Goal: Check status: Check status

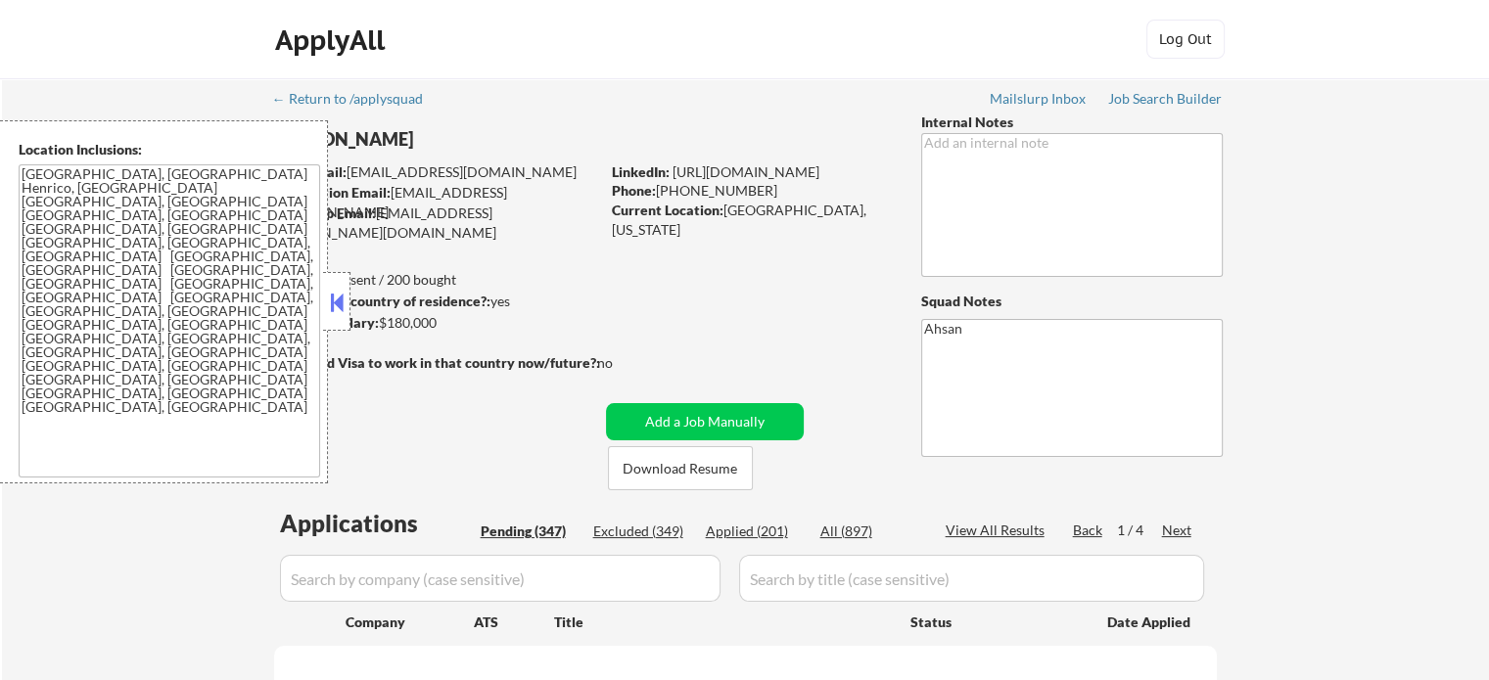
select select ""pending""
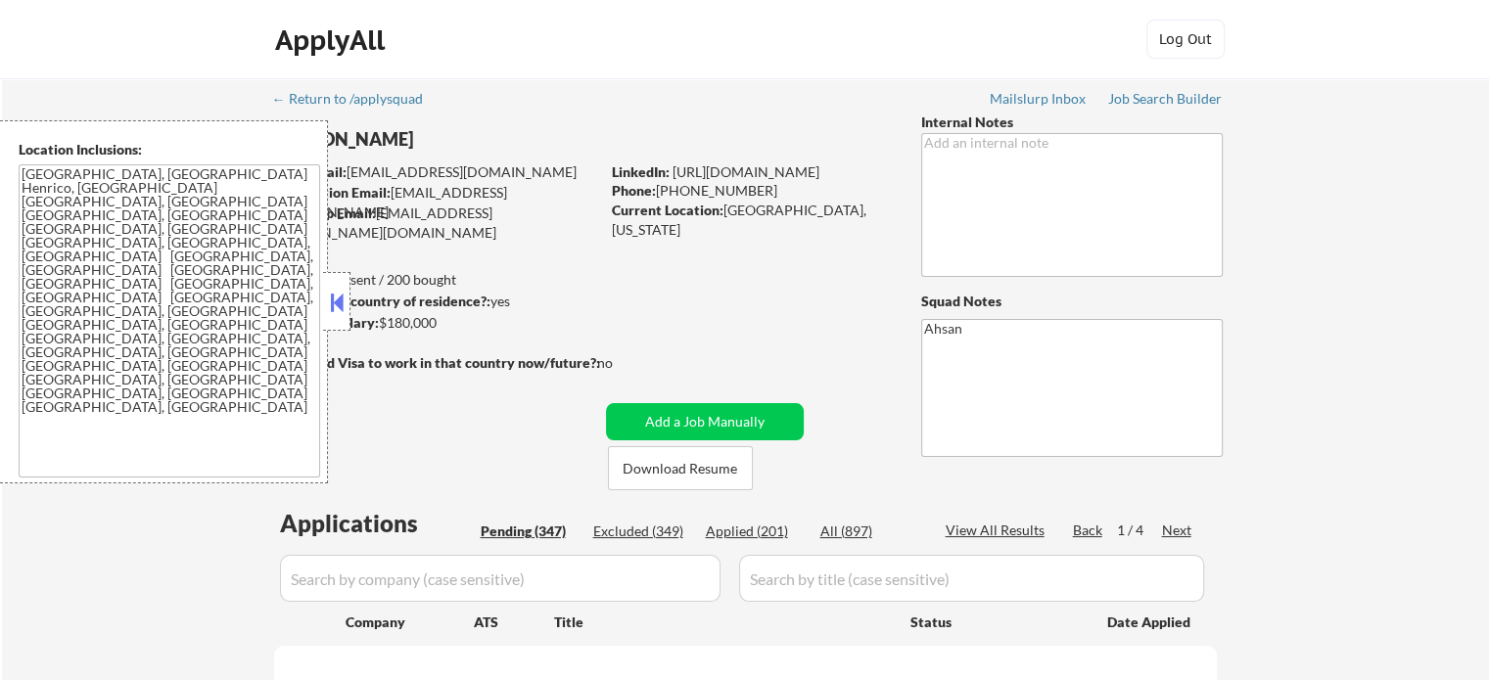
select select ""pending""
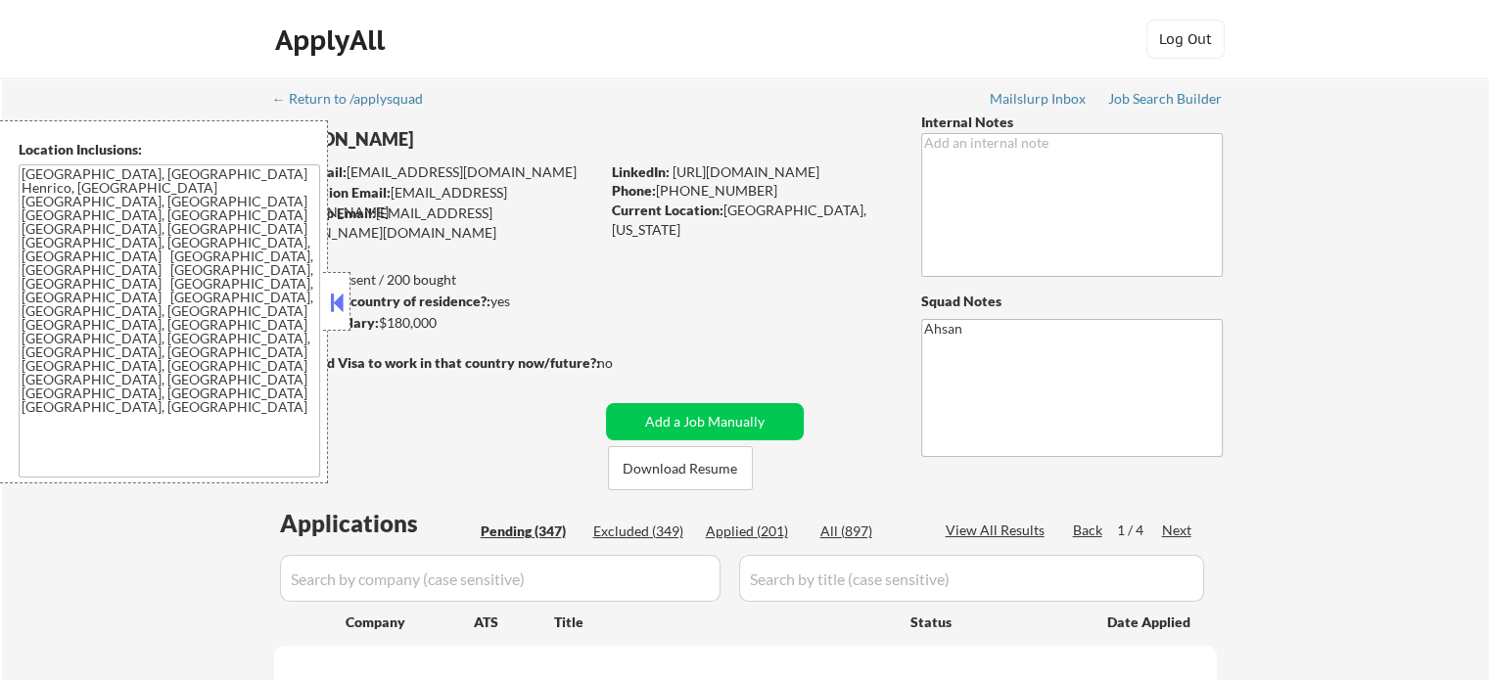
select select ""pending""
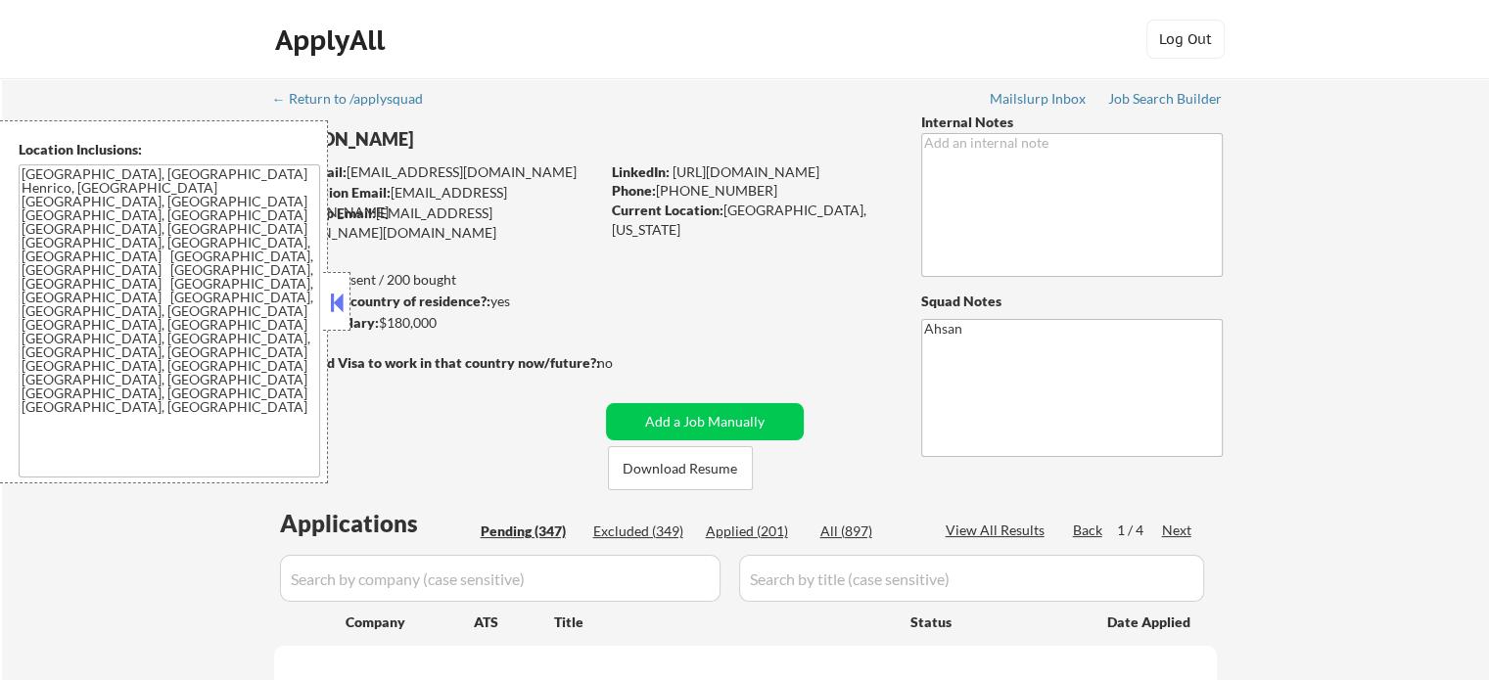
select select ""pending""
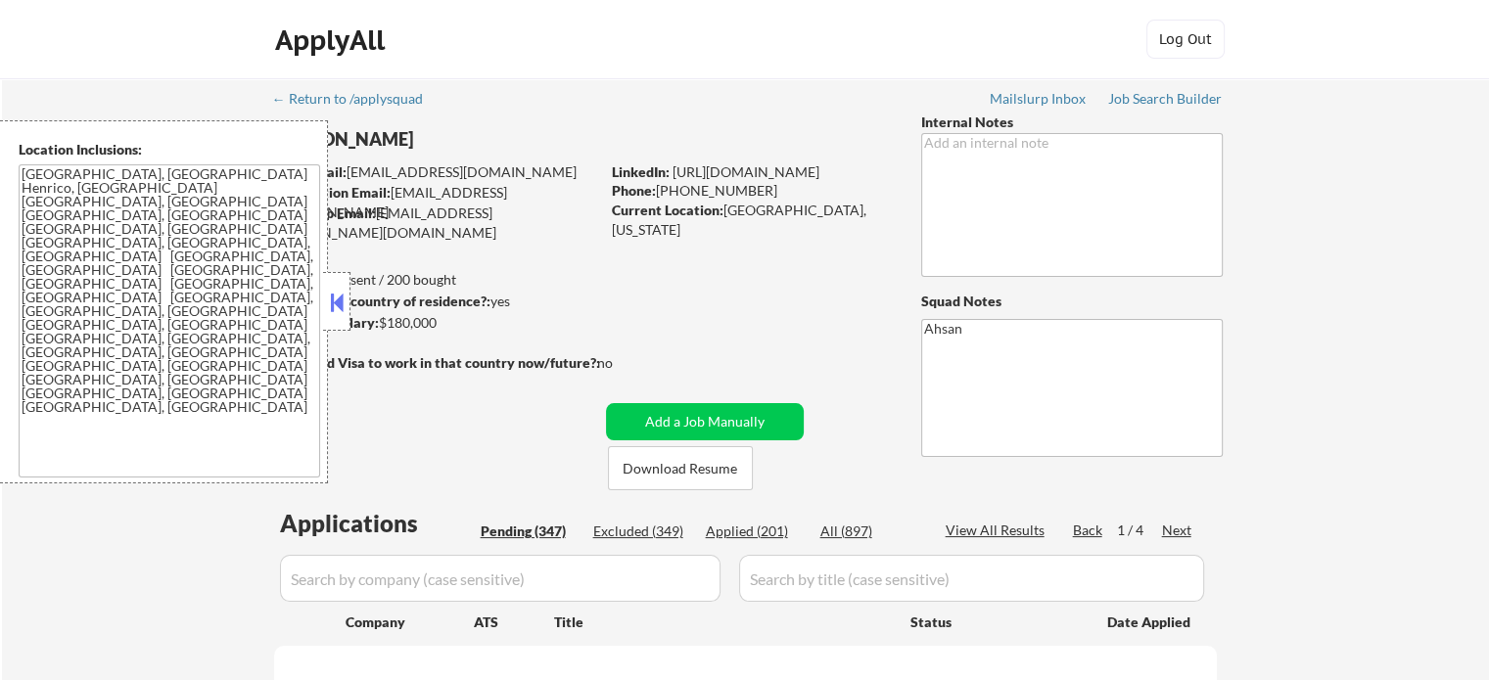
select select ""pending""
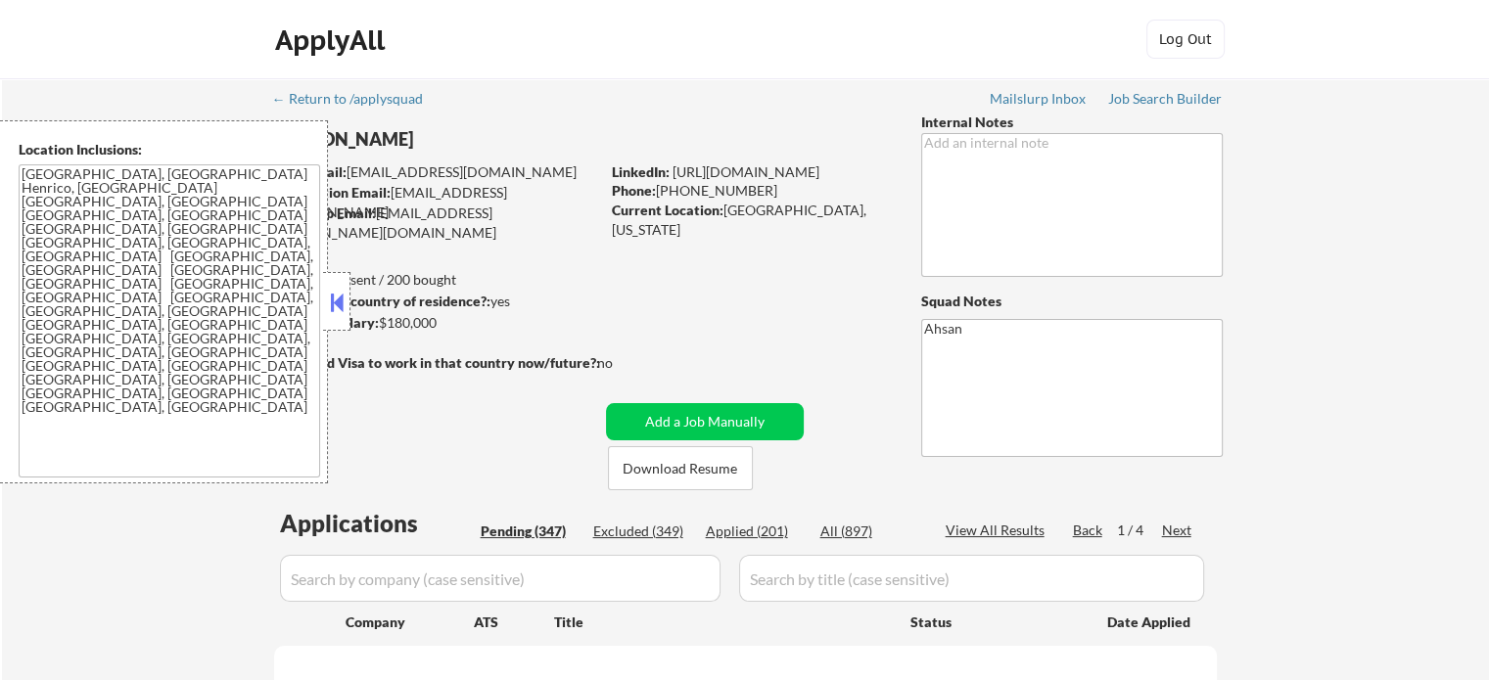
select select ""pending""
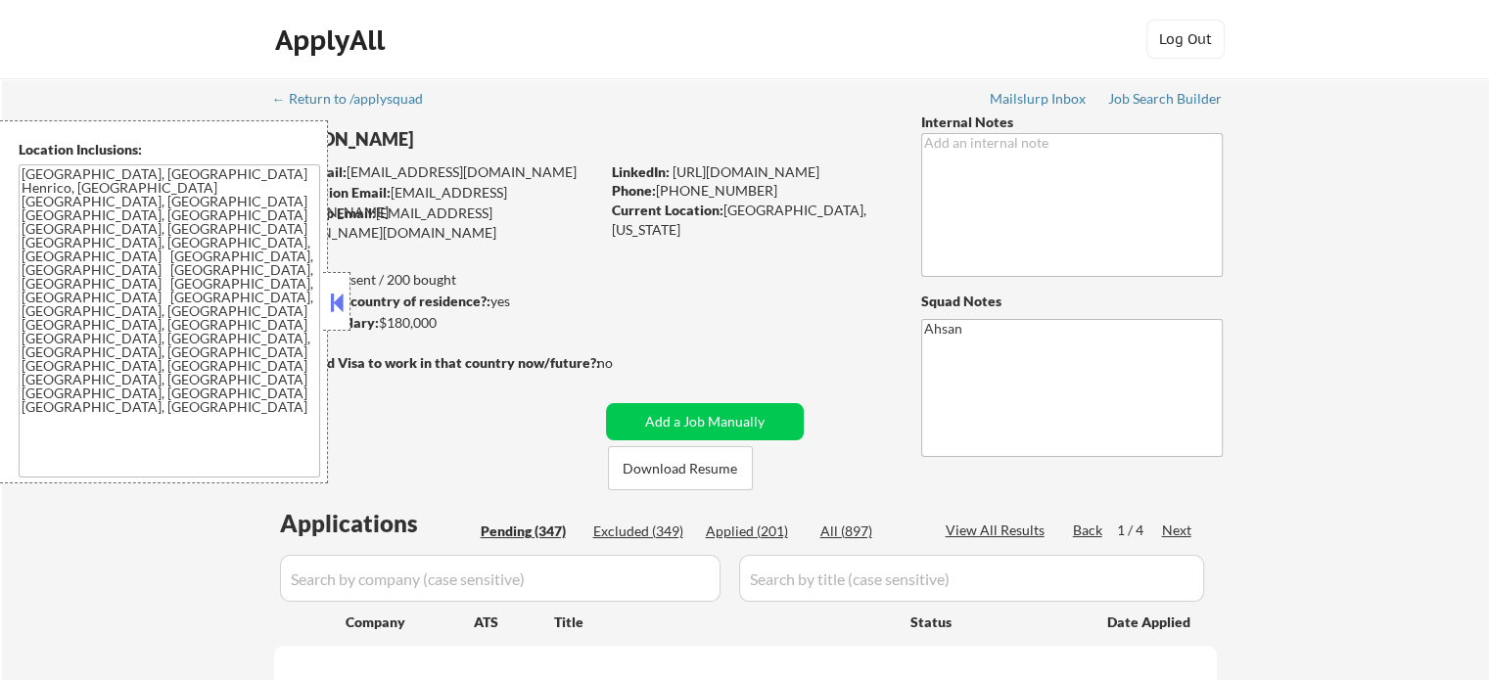
select select ""pending""
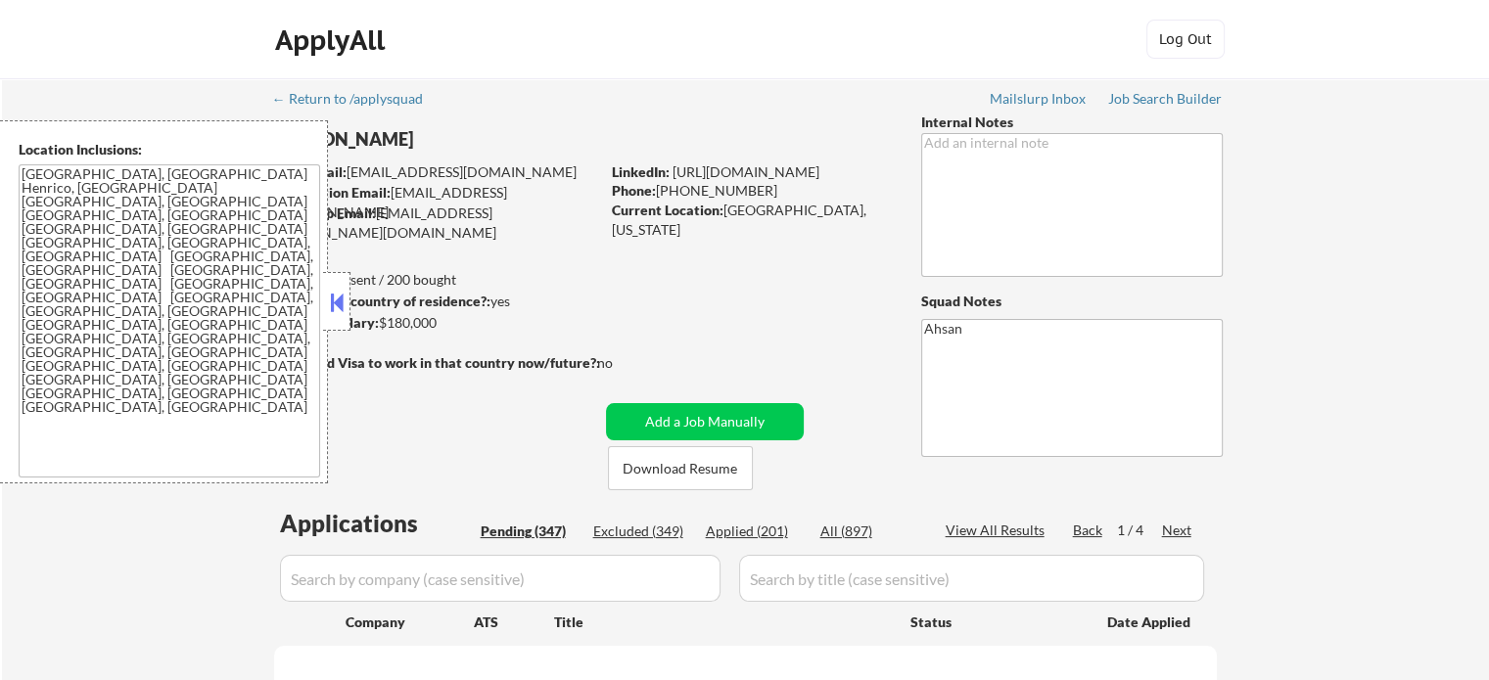
select select ""pending""
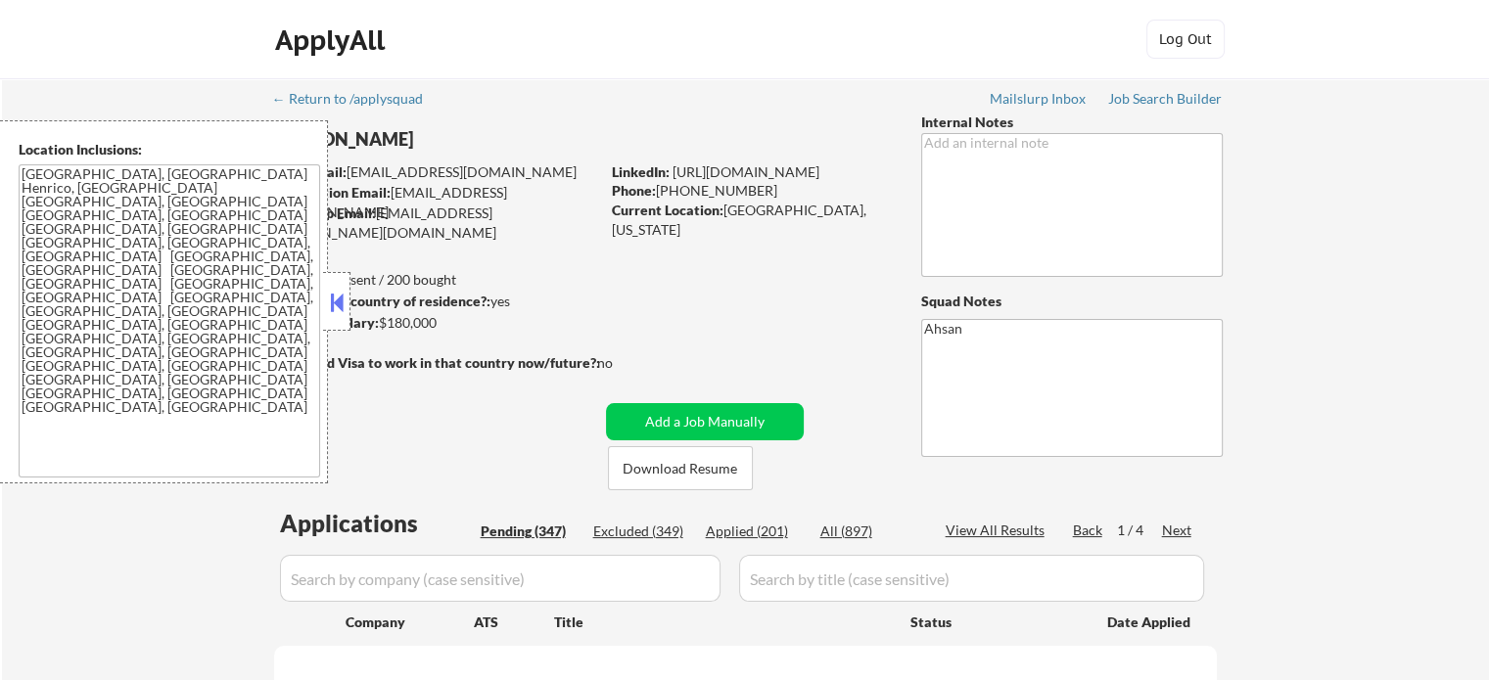
select select ""pending""
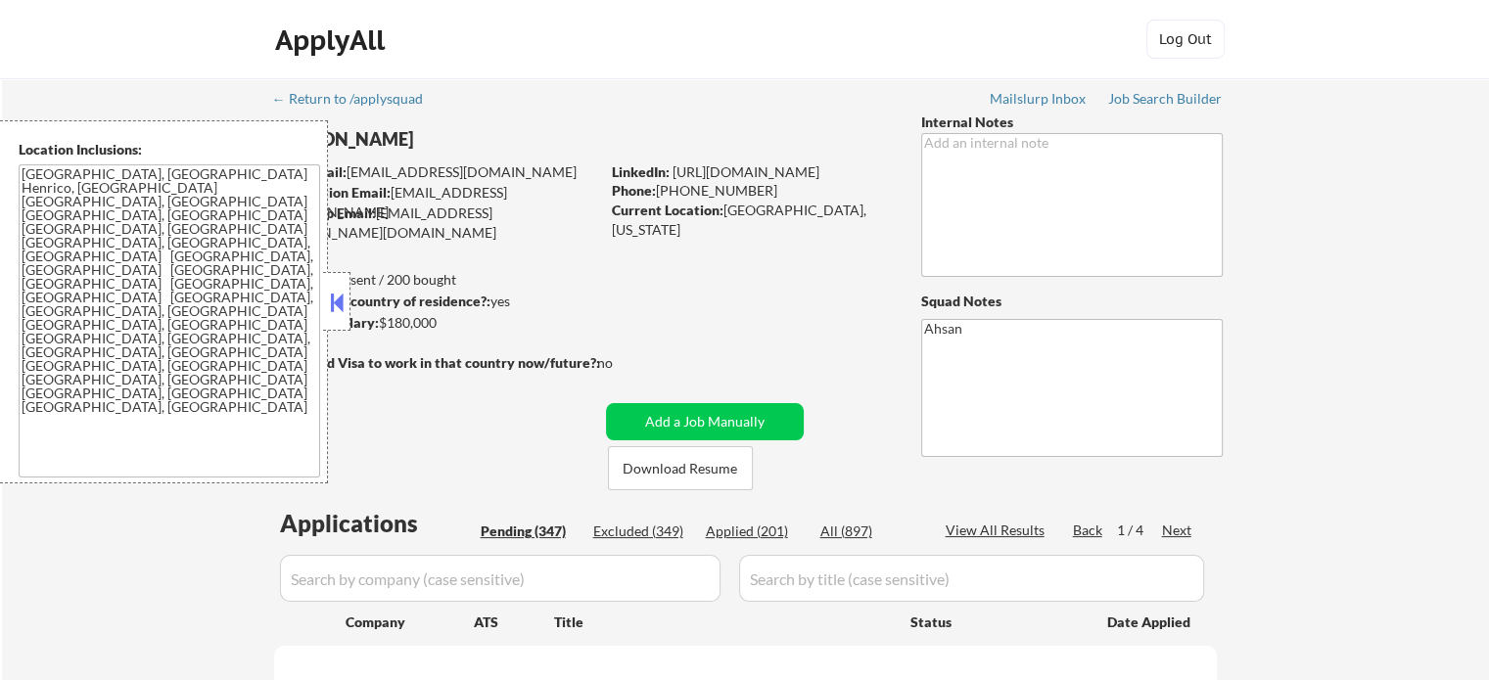
select select ""pending""
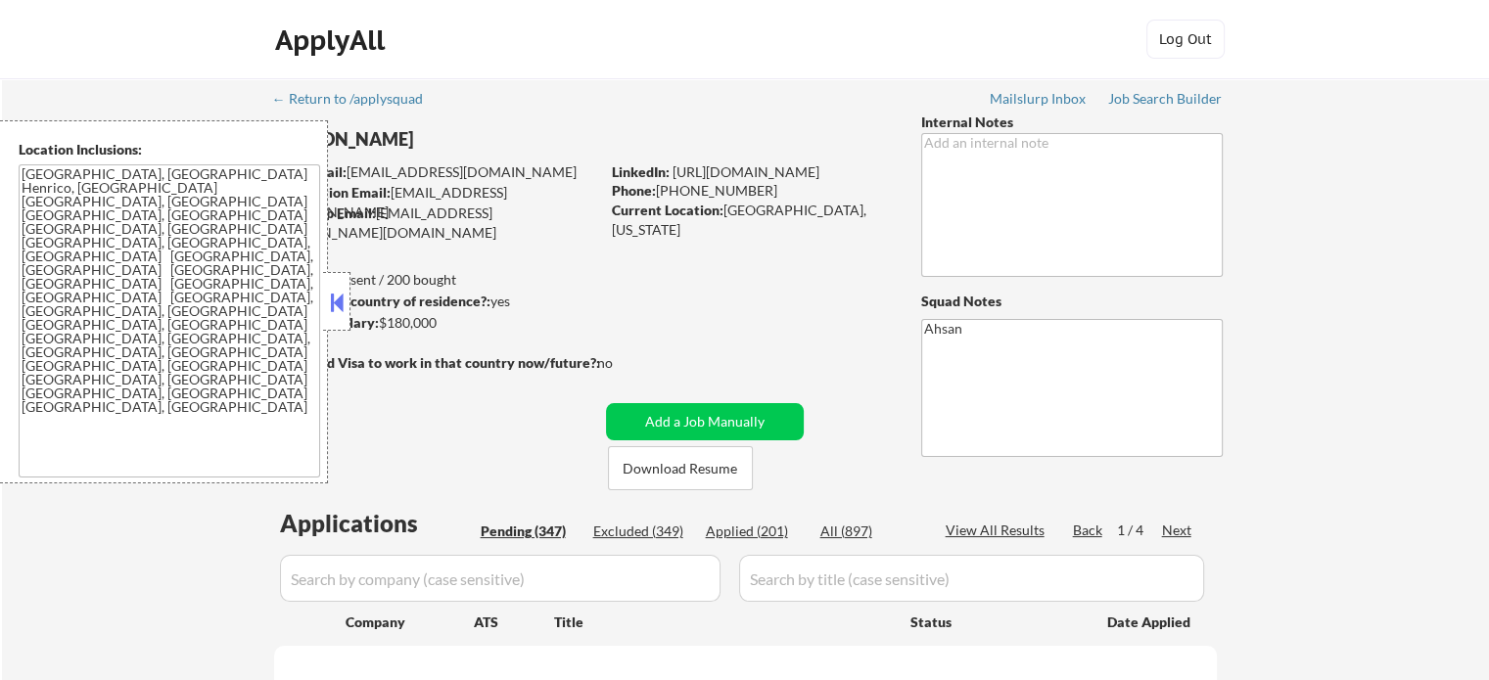
select select ""pending""
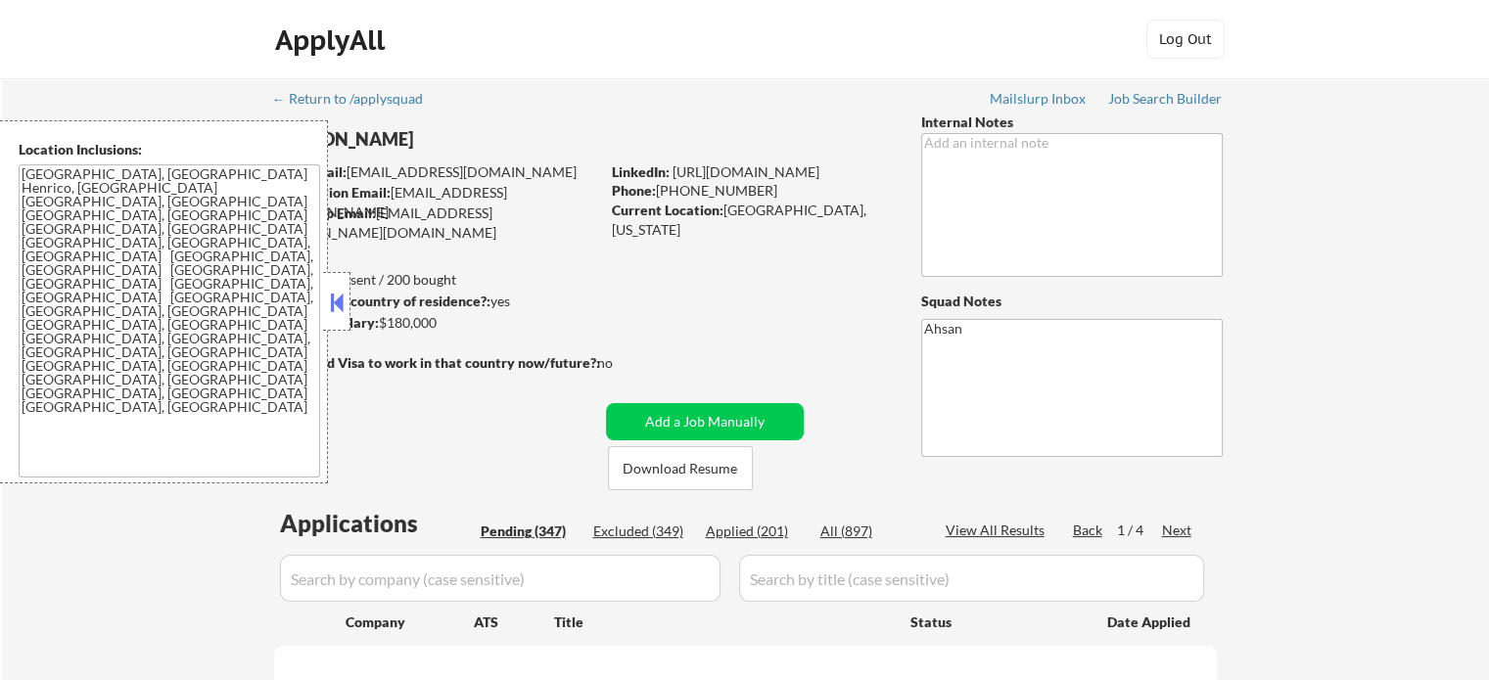
select select ""pending""
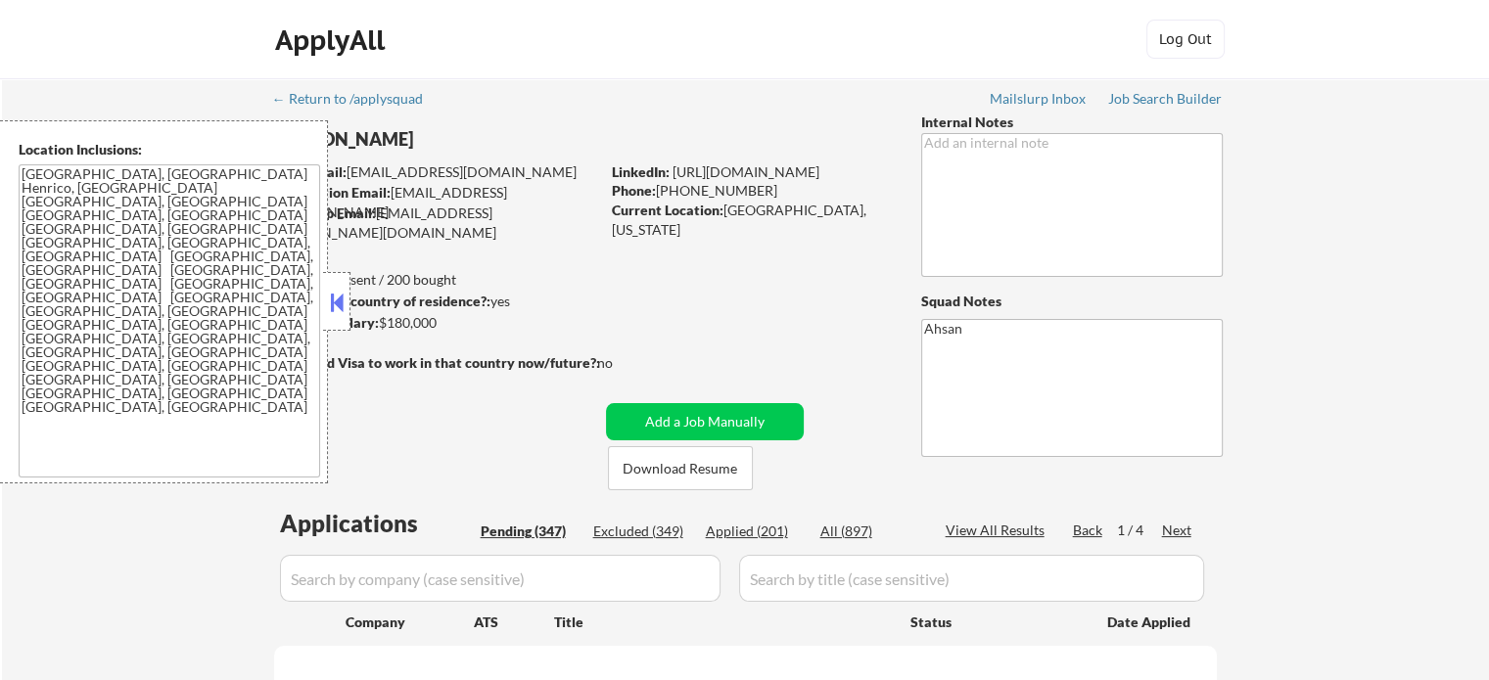
select select ""pending""
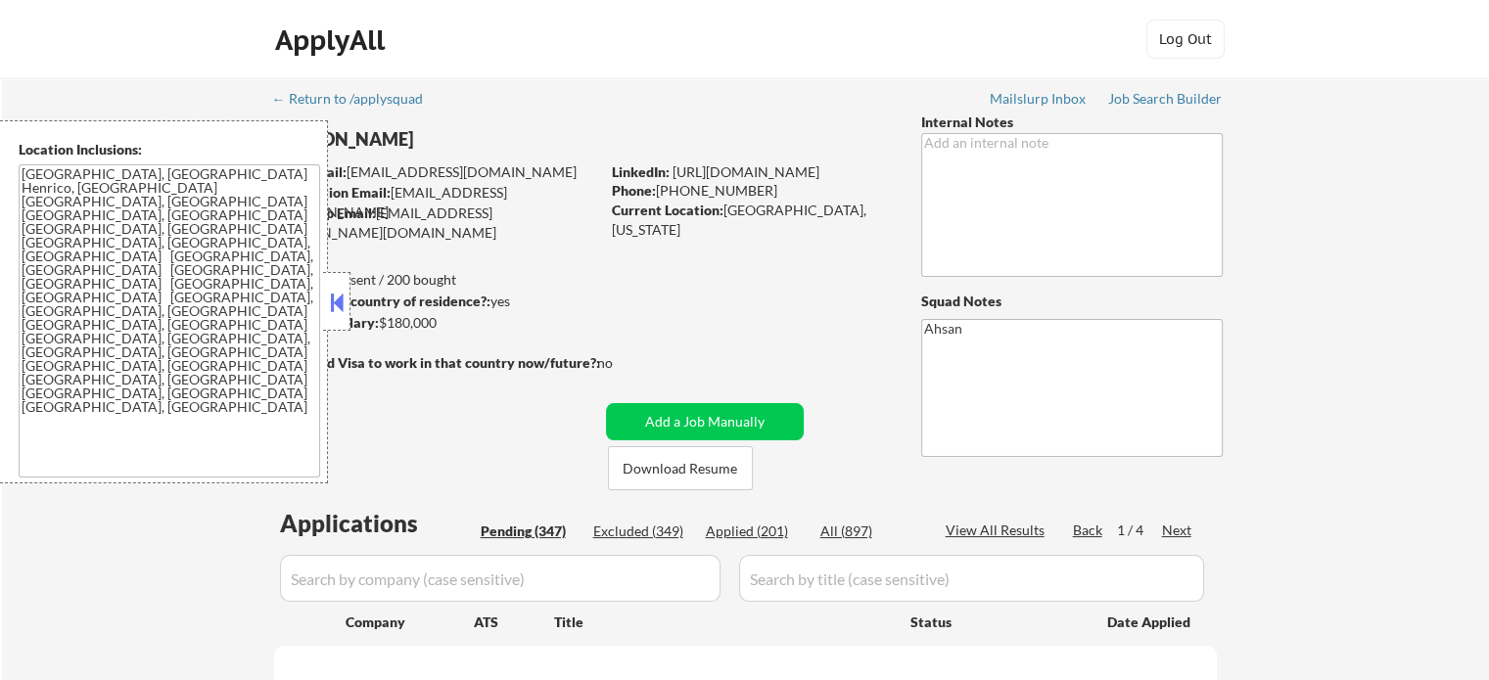
select select ""pending""
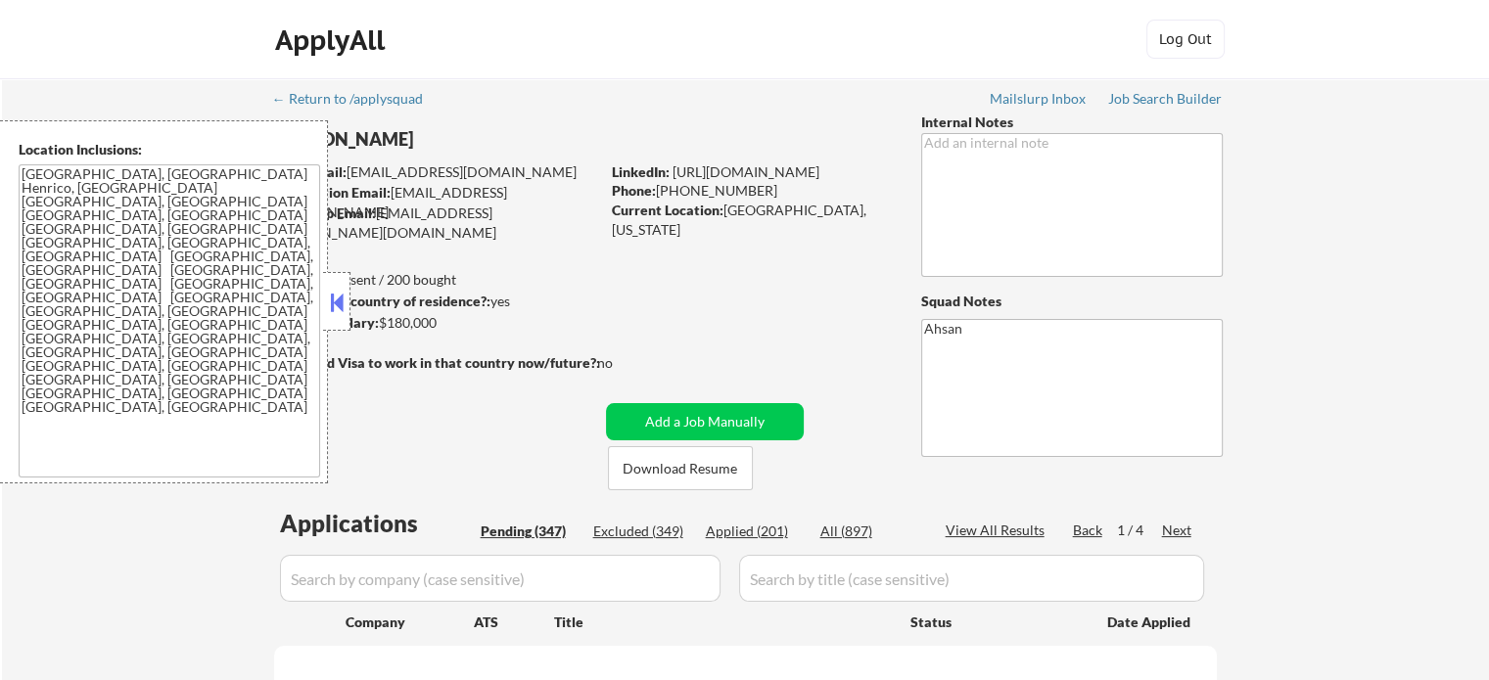
select select ""pending""
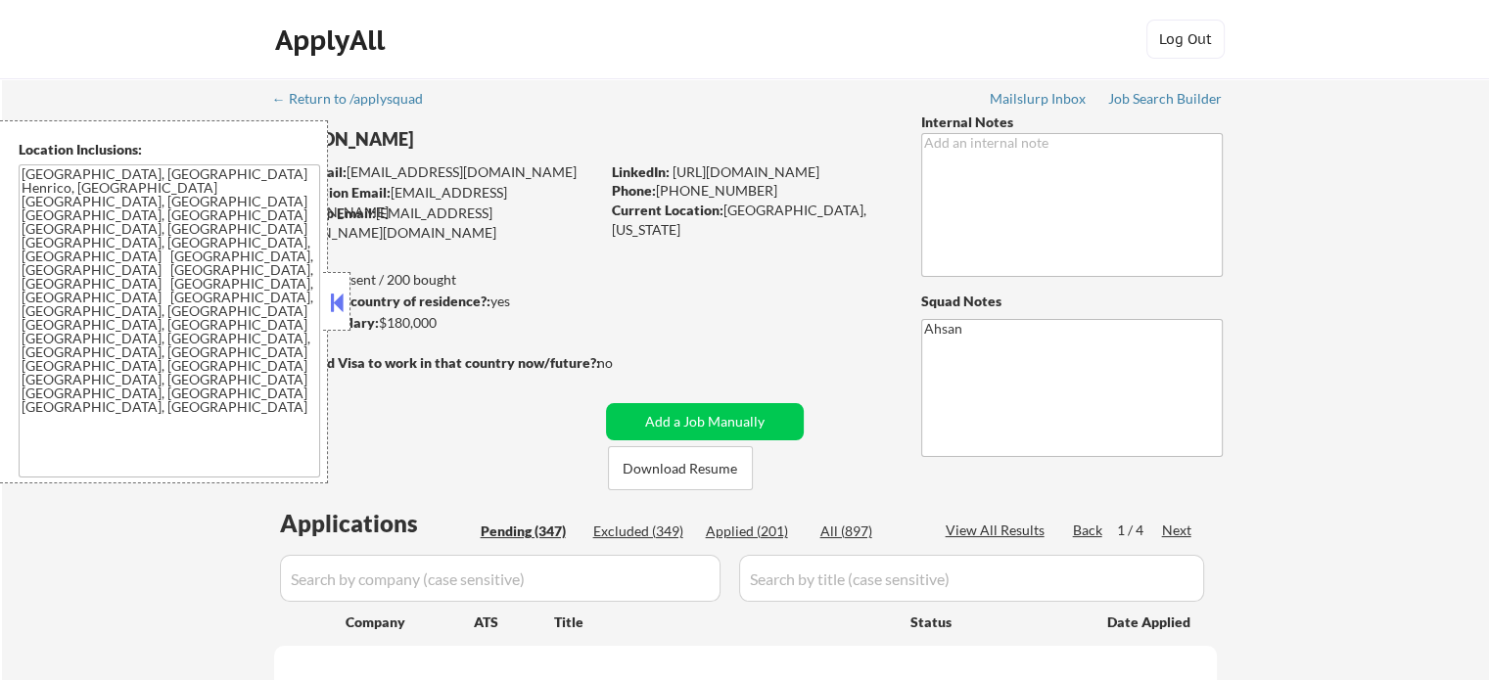
select select ""pending""
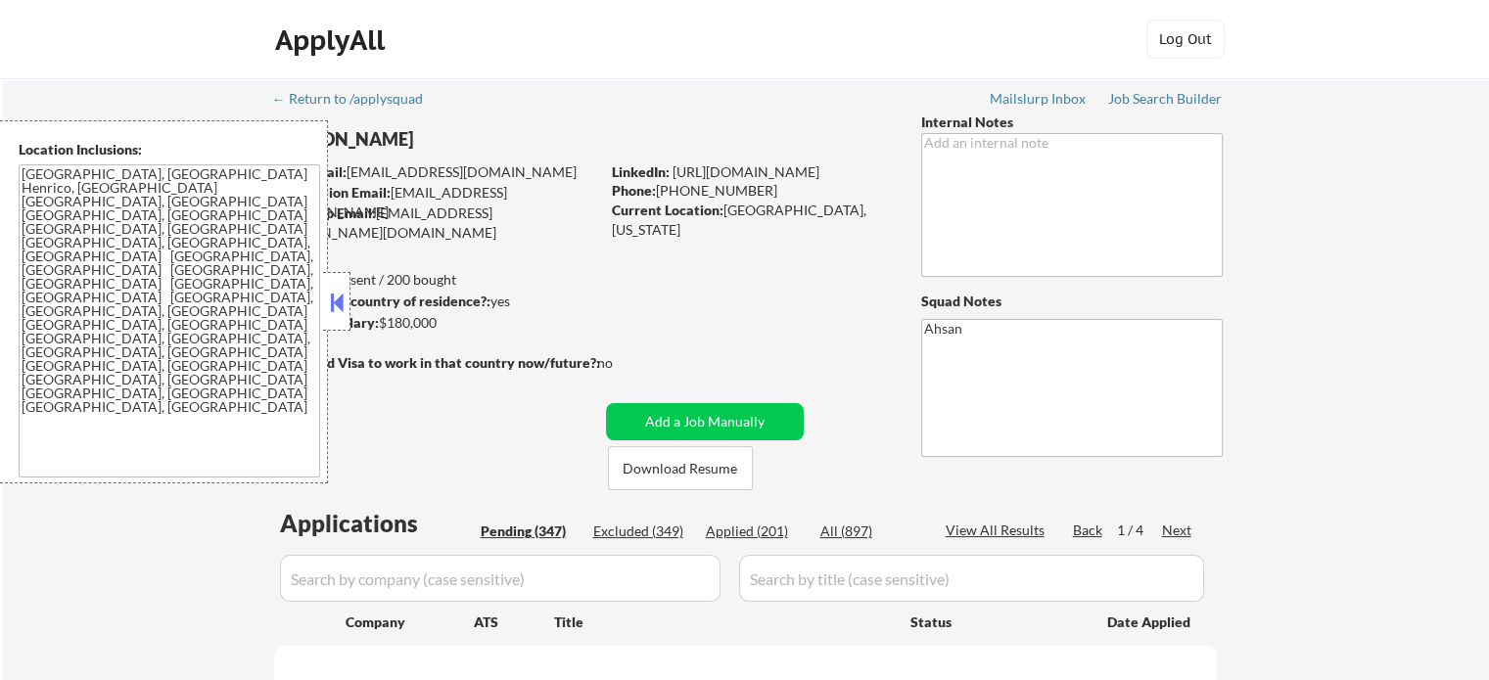
select select ""pending""
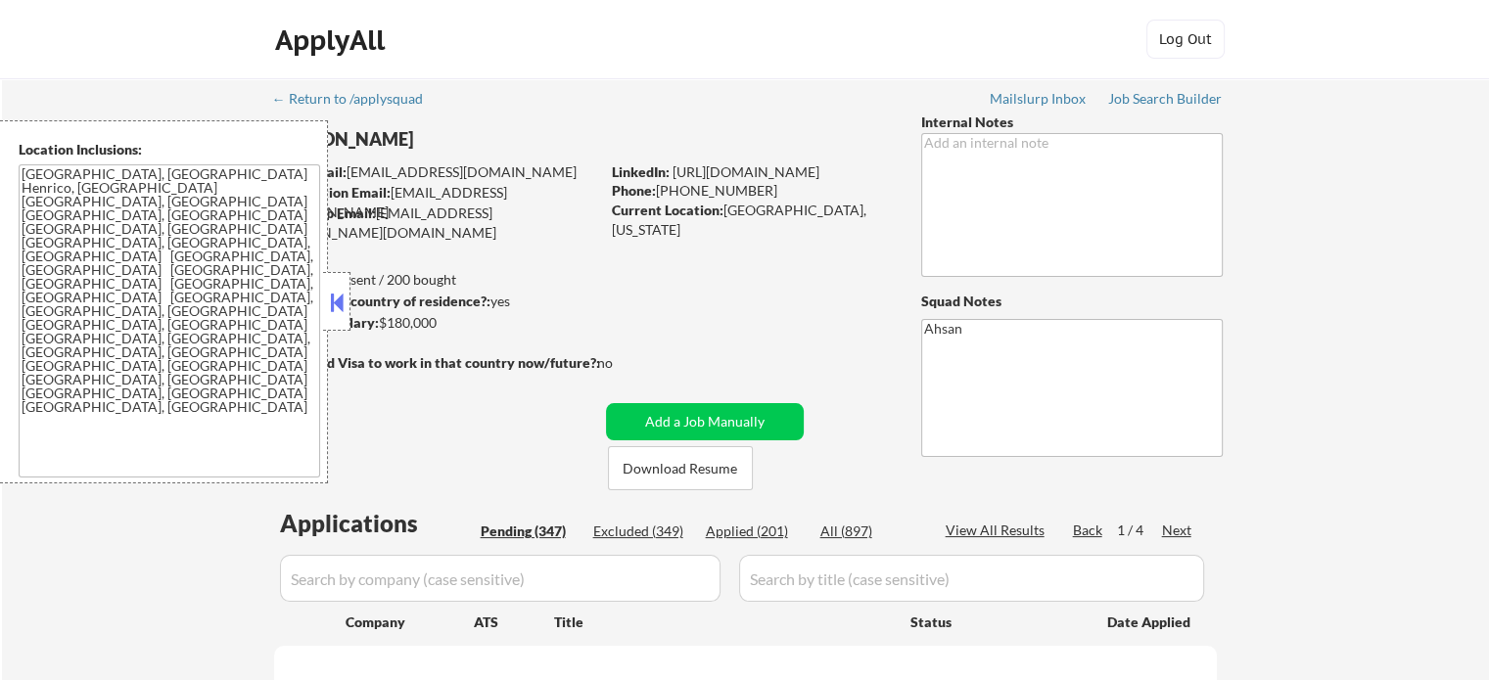
select select ""pending""
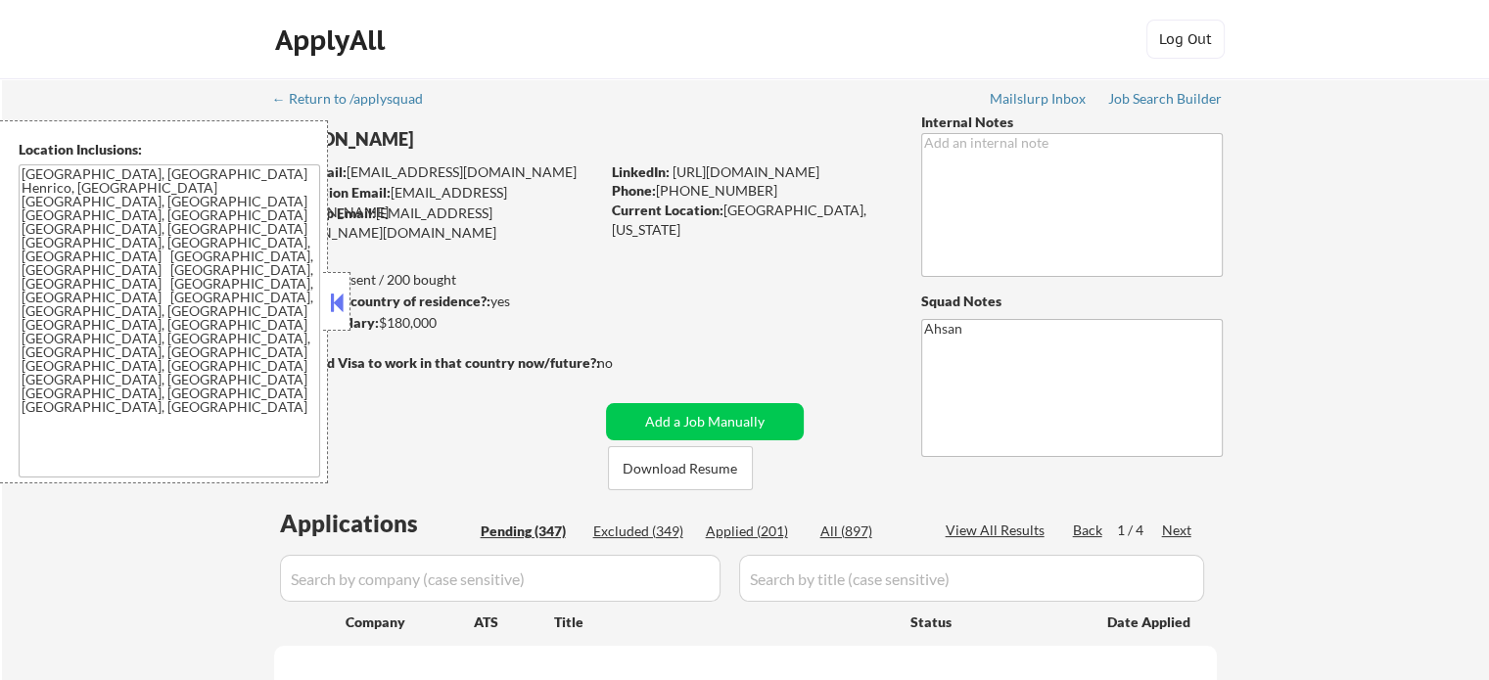
select select ""pending""
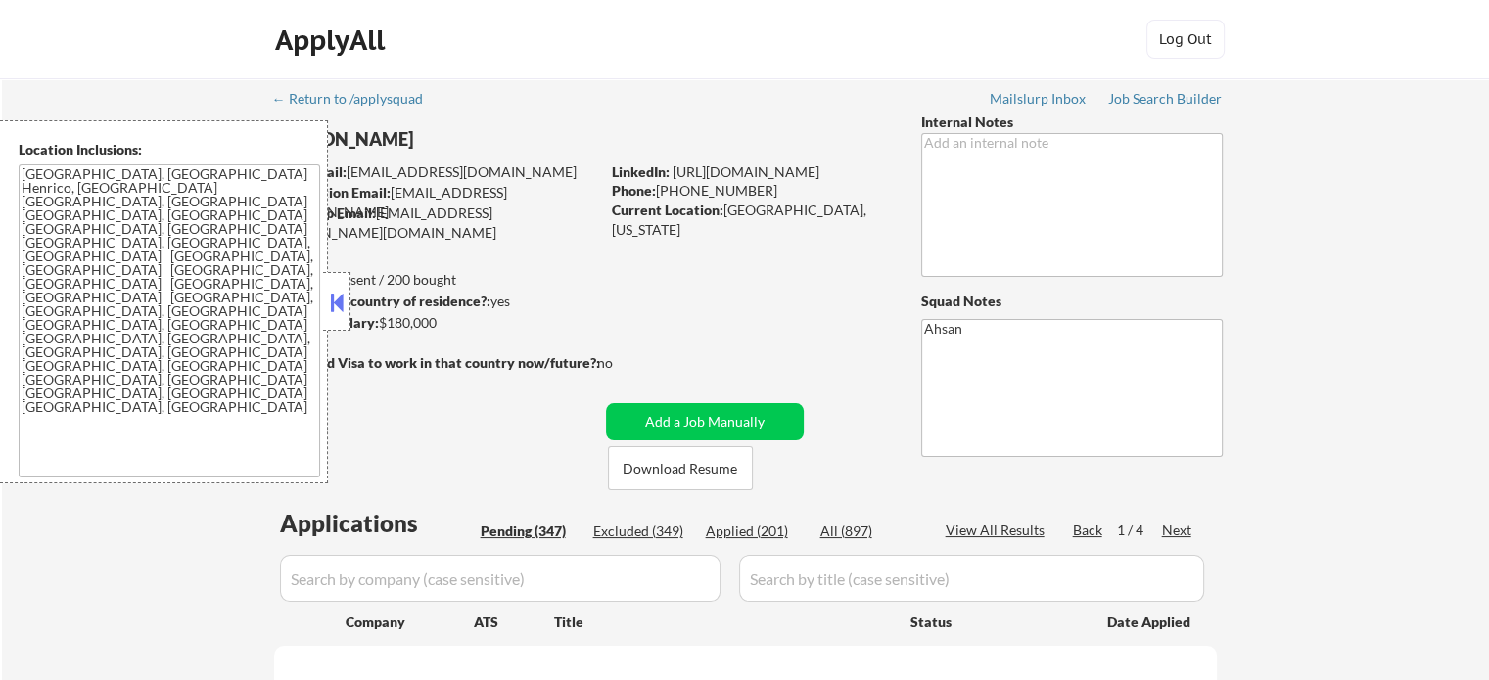
select select ""pending""
